Goal: Information Seeking & Learning: Learn about a topic

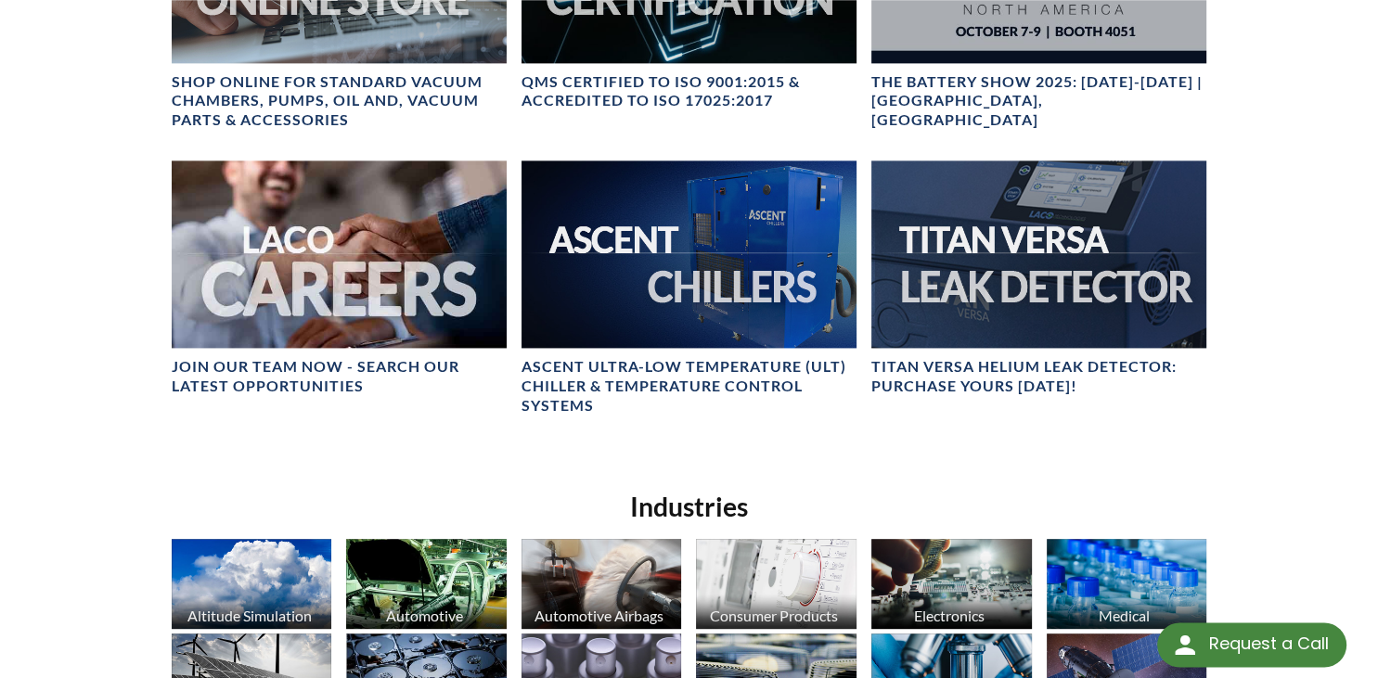
scroll to position [811, 0]
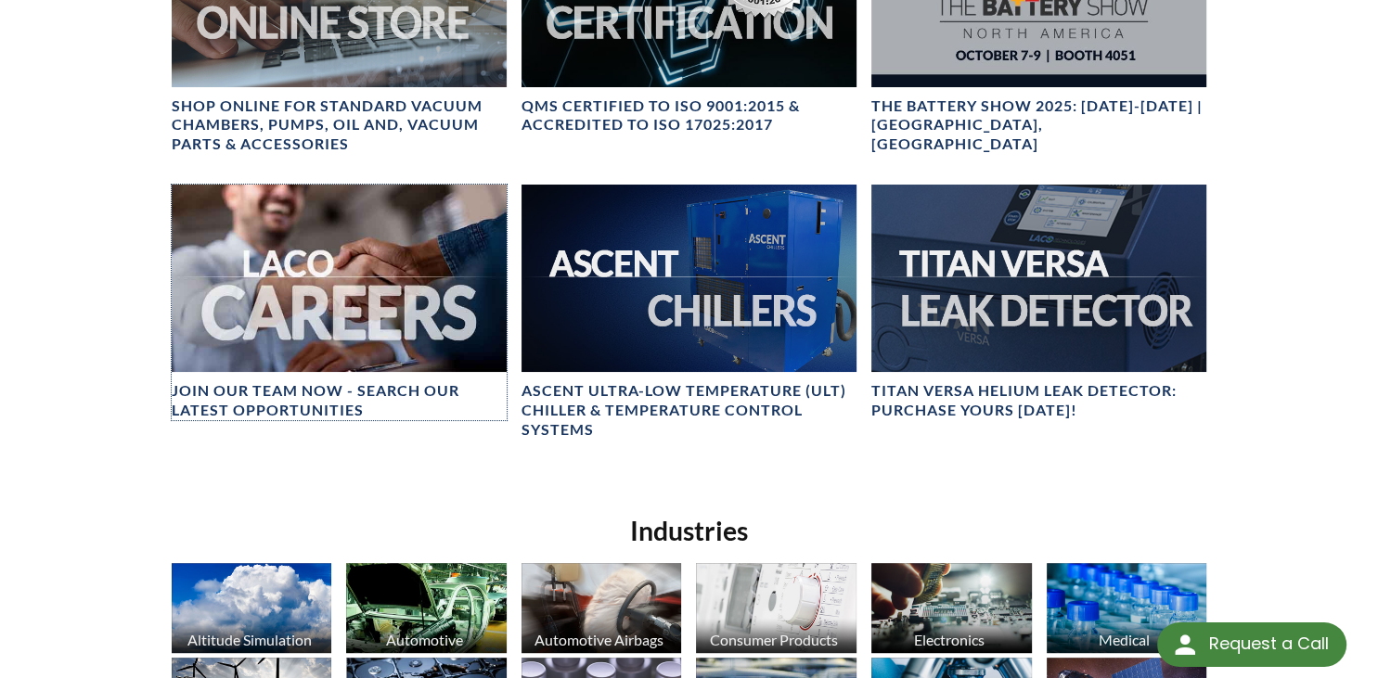
click at [388, 349] on div at bounding box center [339, 279] width 335 height 188
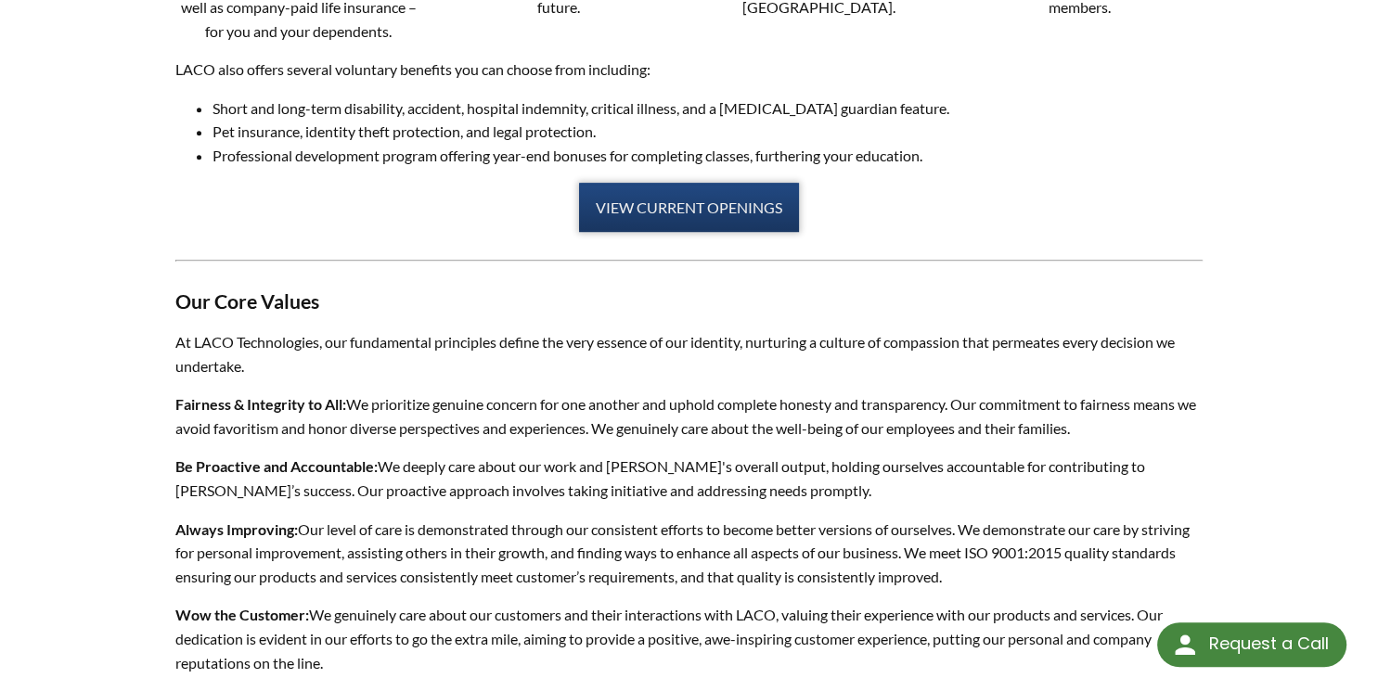
scroll to position [1273, 0]
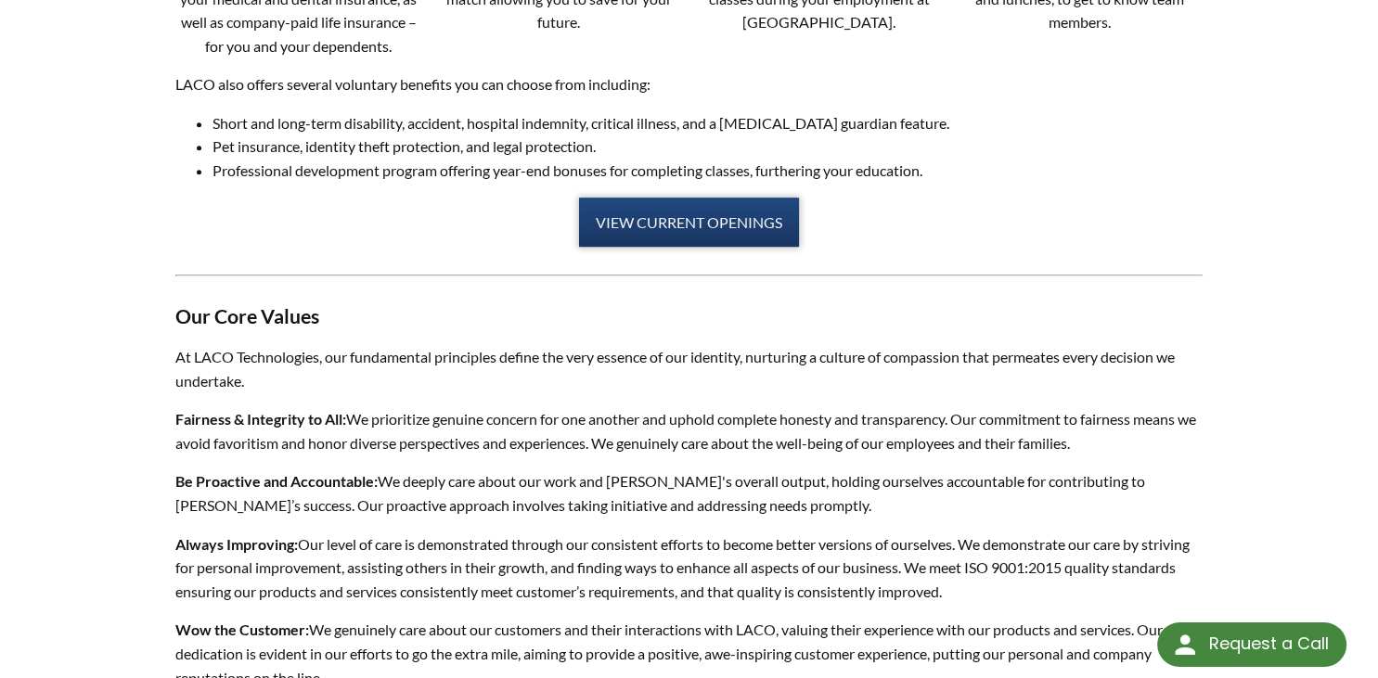
click at [681, 215] on link "VIEW CURRENT OPENINGS" at bounding box center [689, 223] width 220 height 50
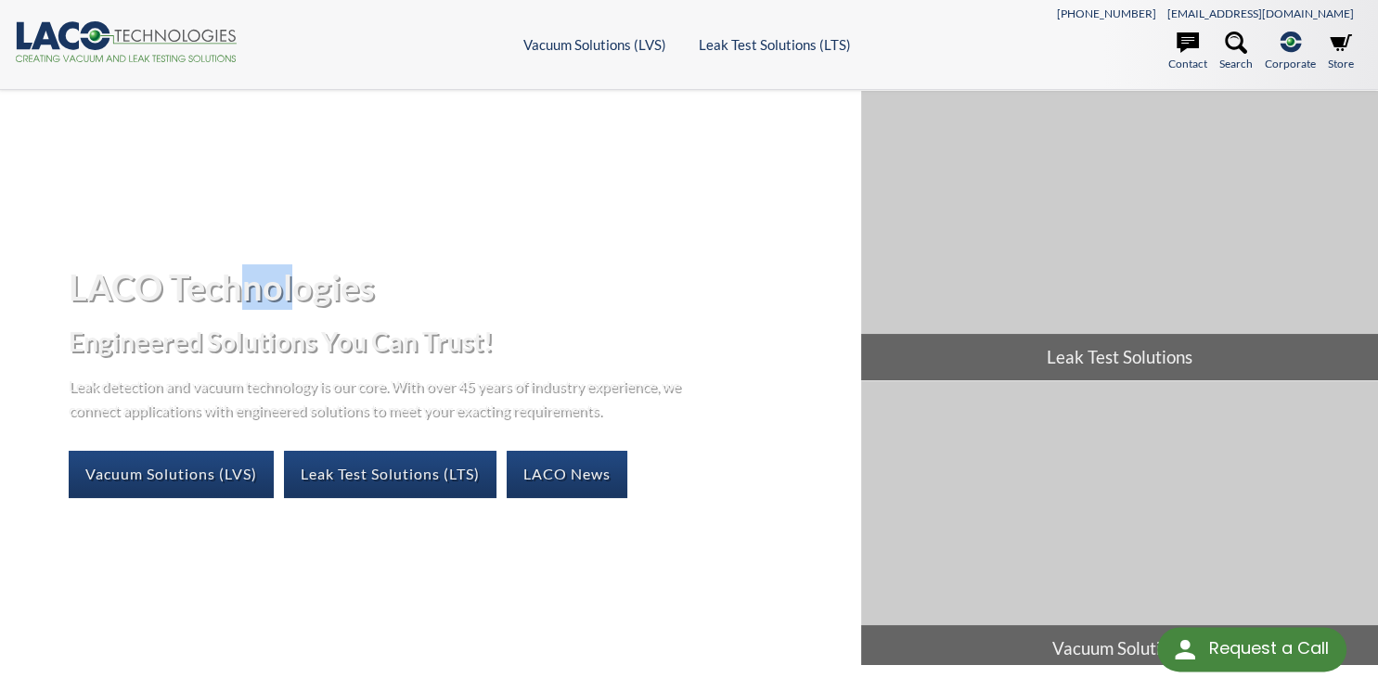
click at [298, 264] on div "LACO Technologies Engineered Solutions You Can Trust! Leak detection and vacuum…" at bounding box center [689, 378] width 1378 height 574
